Goal: Entertainment & Leisure: Consume media (video, audio)

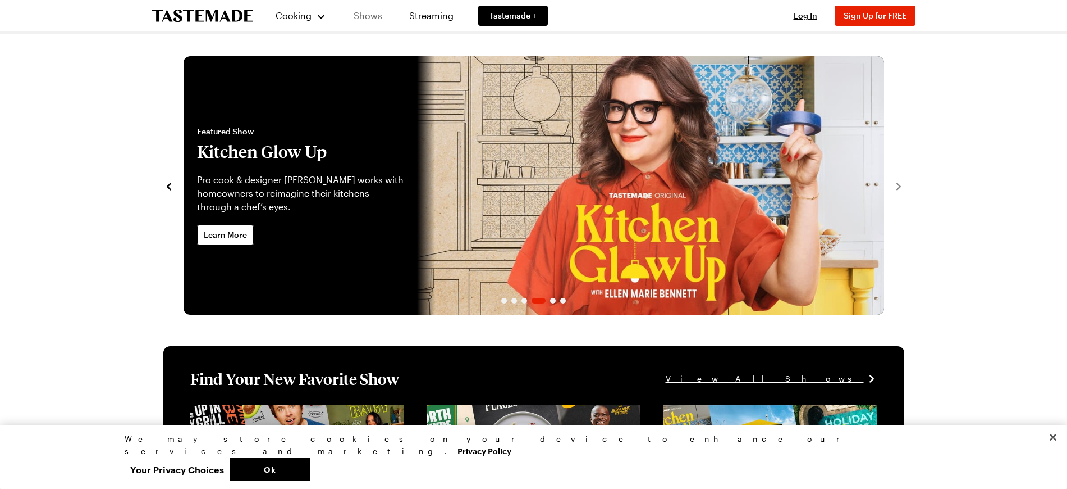
click at [369, 14] on link "Shows" at bounding box center [368, 15] width 51 height 31
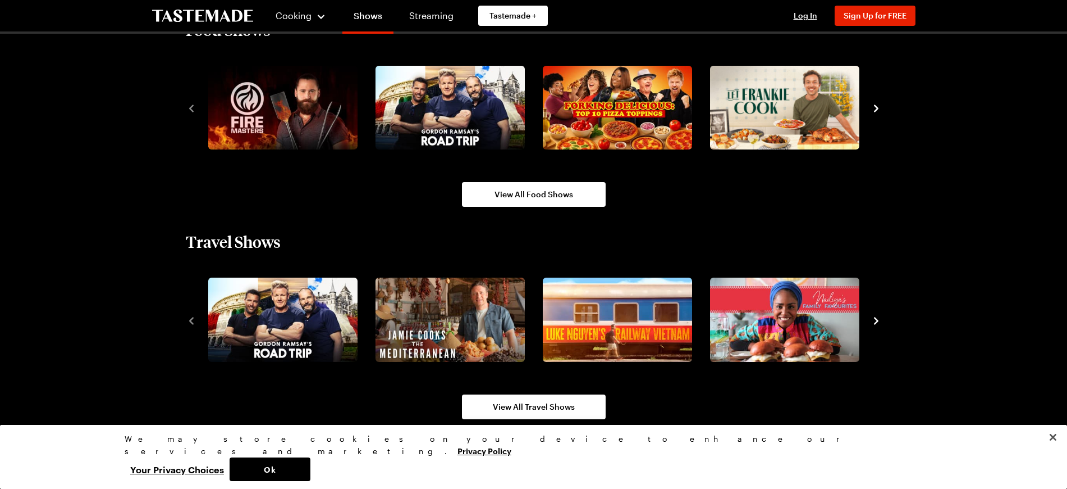
scroll to position [842, 0]
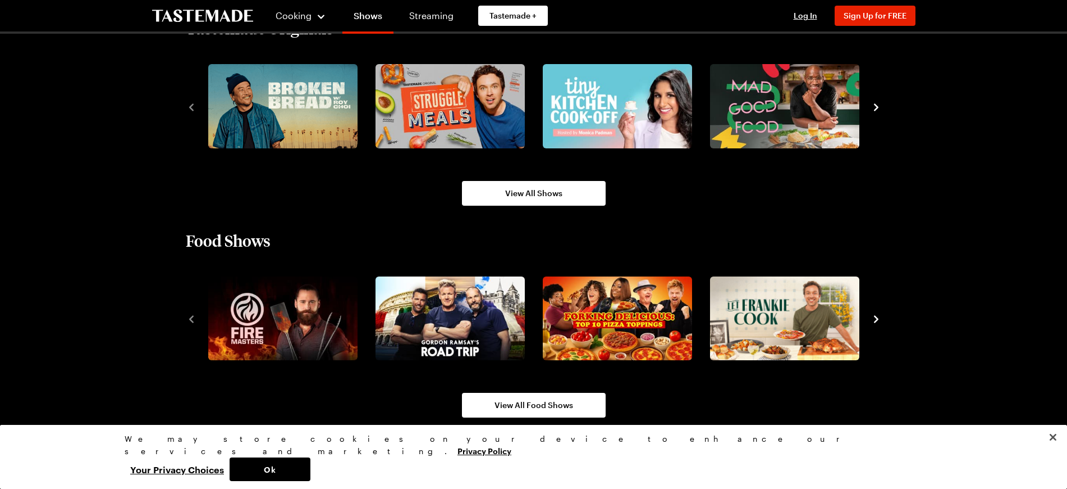
drag, startPoint x: 878, startPoint y: 316, endPoint x: 386, endPoint y: 375, distance: 495.4
click at [878, 315] on icon "navigate to next item" at bounding box center [876, 318] width 11 height 11
click at [874, 320] on icon "navigate to next item" at bounding box center [876, 318] width 11 height 11
click at [511, 409] on span "View All Food Shows" at bounding box center [534, 404] width 79 height 11
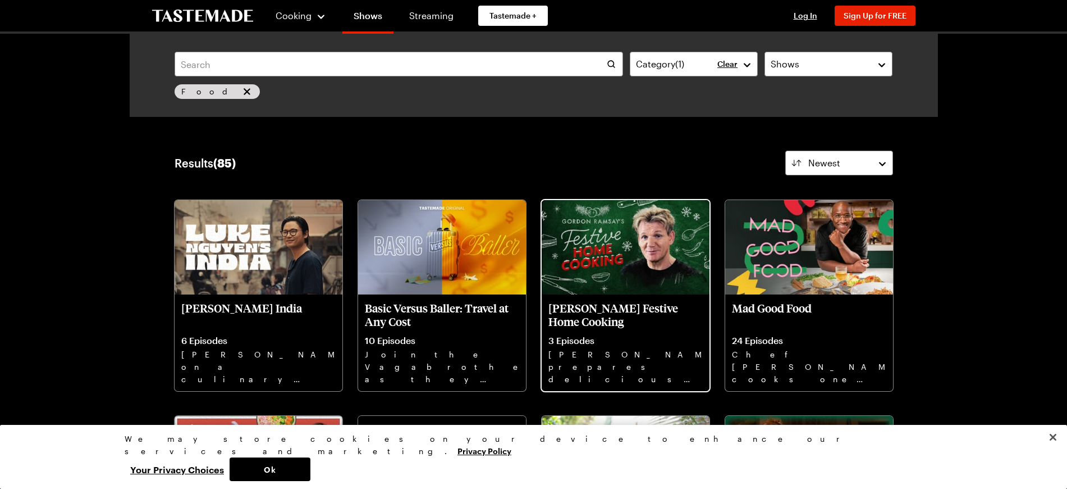
click at [613, 236] on img at bounding box center [626, 247] width 168 height 94
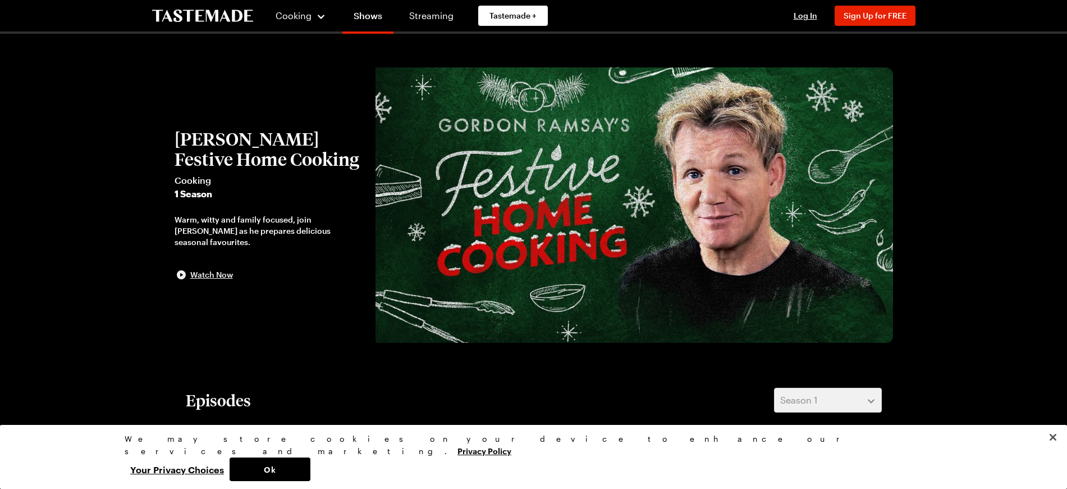
click at [201, 273] on span "Watch Now" at bounding box center [211, 274] width 43 height 11
